Goal: Transaction & Acquisition: Purchase product/service

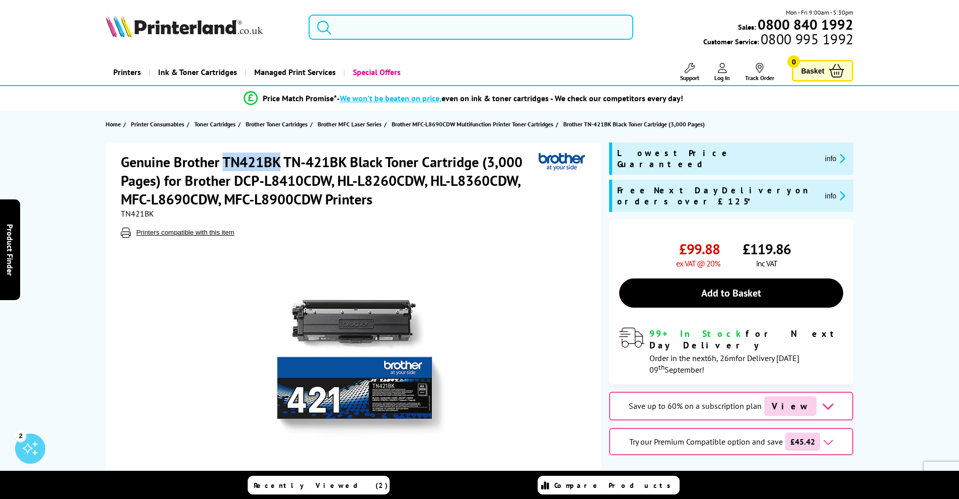
drag, startPoint x: 225, startPoint y: 159, endPoint x: 278, endPoint y: 165, distance: 53.8
click at [278, 165] on h1 "Genuine Brother TN421BK TN-421BK Black Toner Cartridge (3,000 Pages) for Brothe…" at bounding box center [330, 181] width 418 height 56
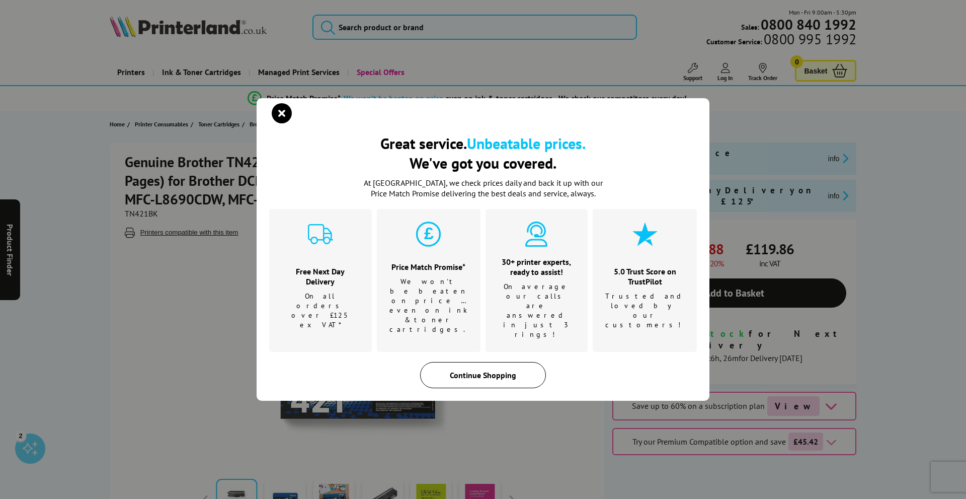
click at [465, 362] on div "Continue Shopping" at bounding box center [483, 375] width 126 height 26
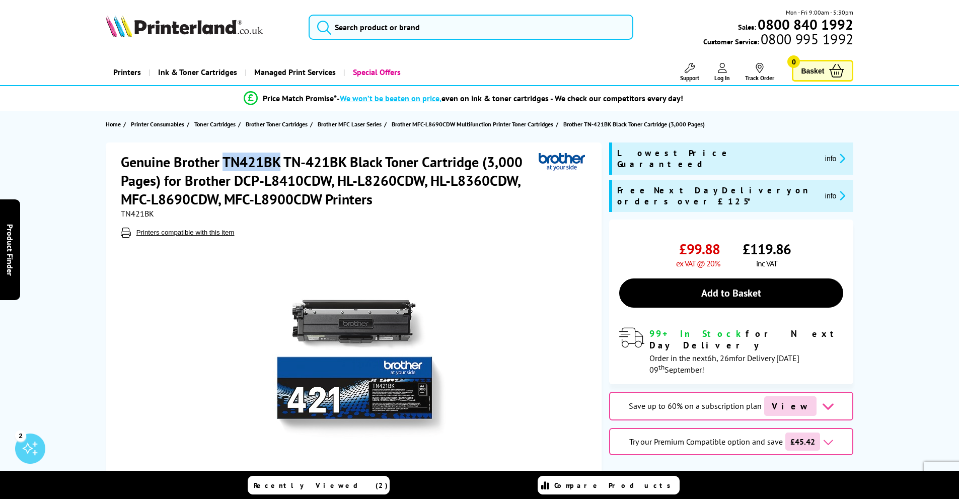
drag, startPoint x: 223, startPoint y: 160, endPoint x: 277, endPoint y: 163, distance: 53.9
click at [277, 163] on h1 "Genuine Brother TN421BK TN-421BK Black Toner Cartridge (3,000 Pages) for Brothe…" at bounding box center [330, 181] width 418 height 56
copy h1 "TN421BK"
